Goal: Find contact information: Find contact information

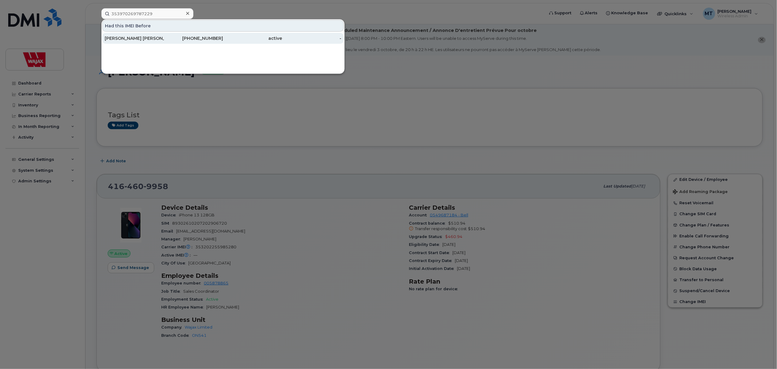
type input "353970269787229"
click at [170, 37] on div "[PHONE_NUMBER]" at bounding box center [193, 38] width 59 height 6
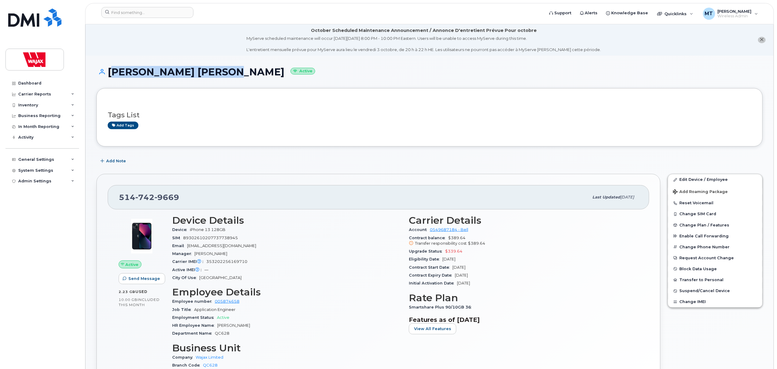
drag, startPoint x: 214, startPoint y: 72, endPoint x: 108, endPoint y: 74, distance: 105.9
click at [108, 74] on h1 "Jean Francois Giroux Active" at bounding box center [429, 72] width 666 height 11
copy h1 "[PERSON_NAME] [PERSON_NAME]"
click at [211, 67] on h1 "Jean Francois Giroux Active" at bounding box center [429, 72] width 666 height 11
drag, startPoint x: 212, startPoint y: 69, endPoint x: 180, endPoint y: 72, distance: 33.1
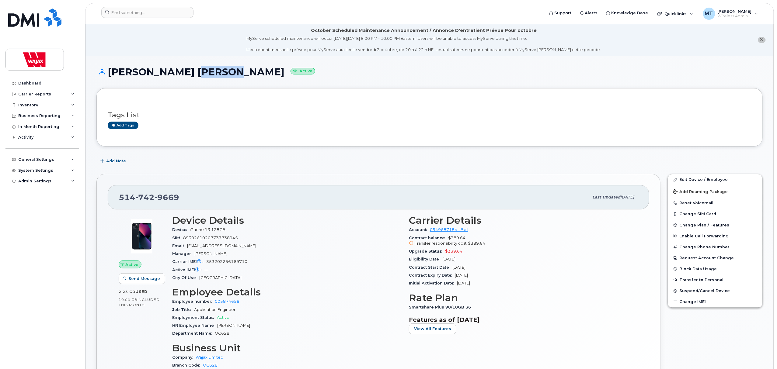
click at [180, 72] on h1 "Jean Francois Giroux Active" at bounding box center [429, 72] width 666 height 11
copy h1 "Giroux"
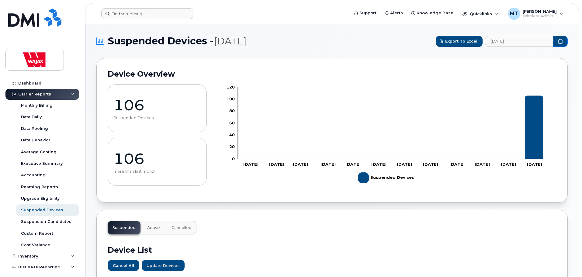
scroll to position [330, 0]
